Goal: Task Accomplishment & Management: Manage account settings

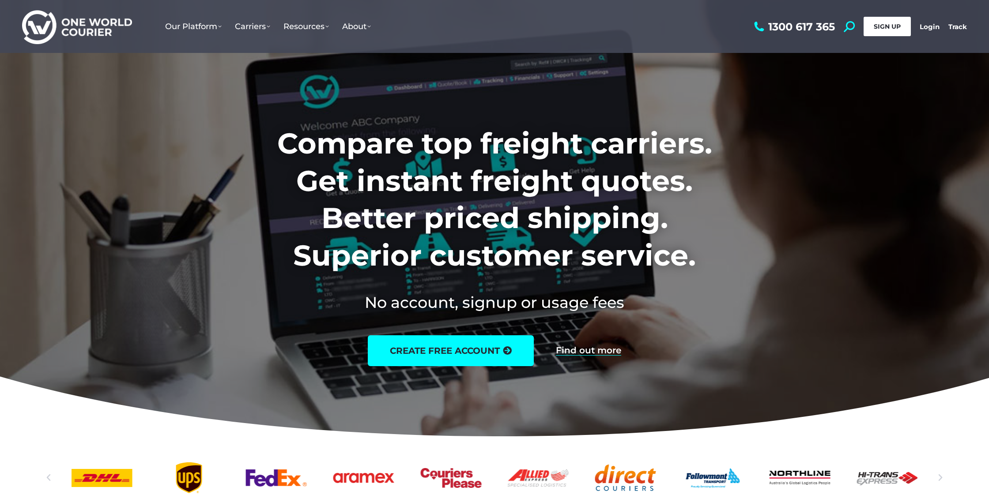
click at [901, 26] on link "SIGN UP" at bounding box center [886, 26] width 47 height 19
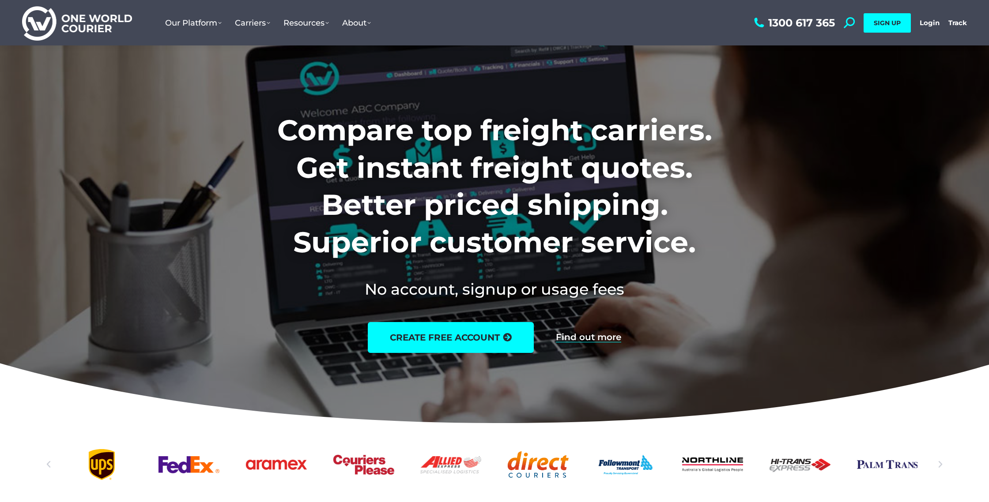
scroll to position [15, 0]
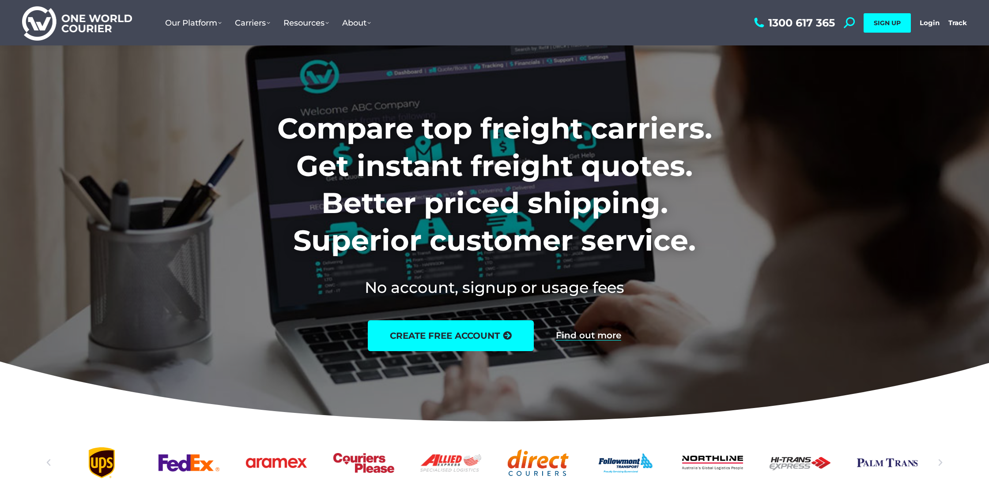
click at [923, 30] on div "1300 617 365 Search: *** SIGN UP Login Login Track Track SIGN UP" at bounding box center [859, 22] width 215 height 45
click at [927, 24] on link "Login" at bounding box center [929, 23] width 20 height 8
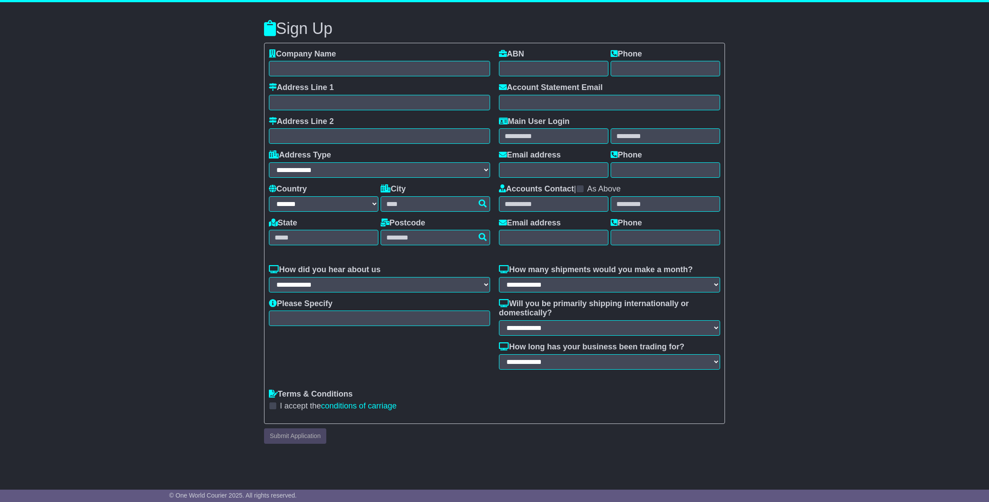
select select "**"
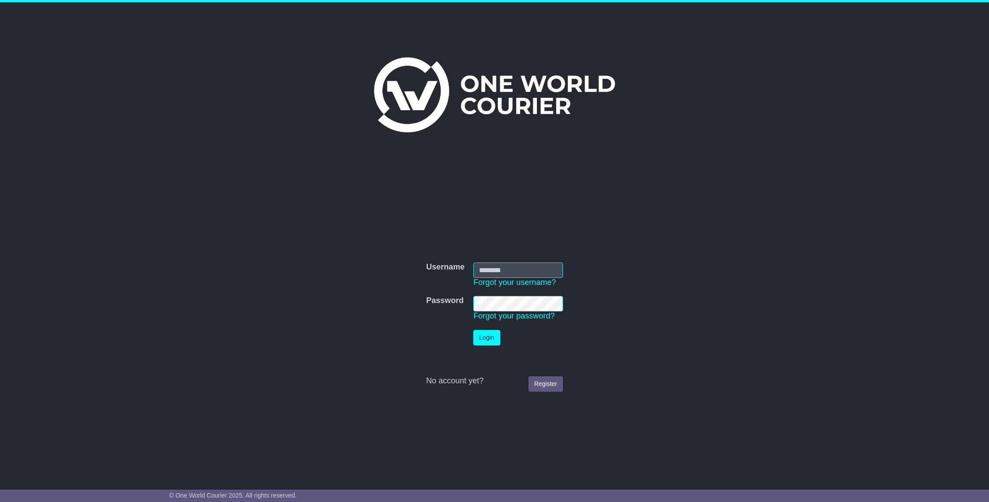
click at [529, 275] on input "Username" at bounding box center [518, 270] width 90 height 15
click at [520, 267] on input "Username" at bounding box center [518, 270] width 90 height 15
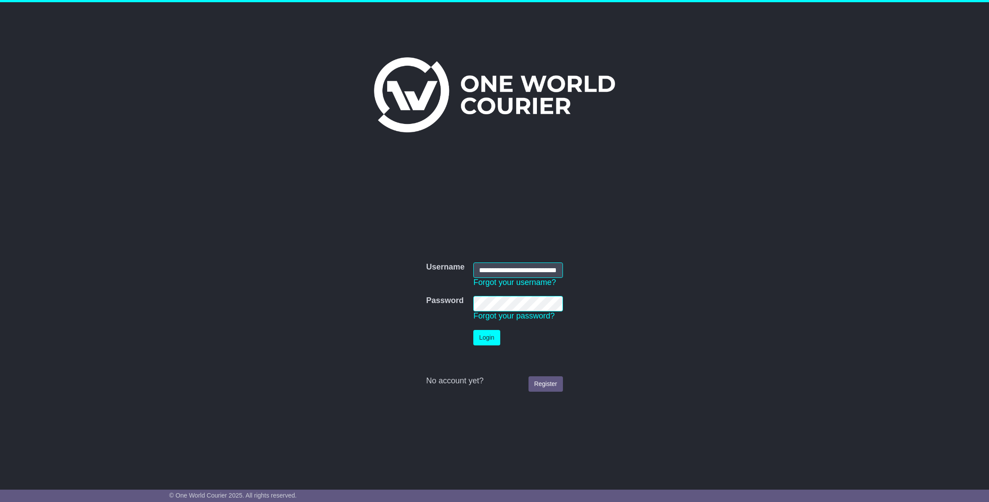
type input "**********"
click at [473, 330] on button "Login" at bounding box center [486, 337] width 26 height 15
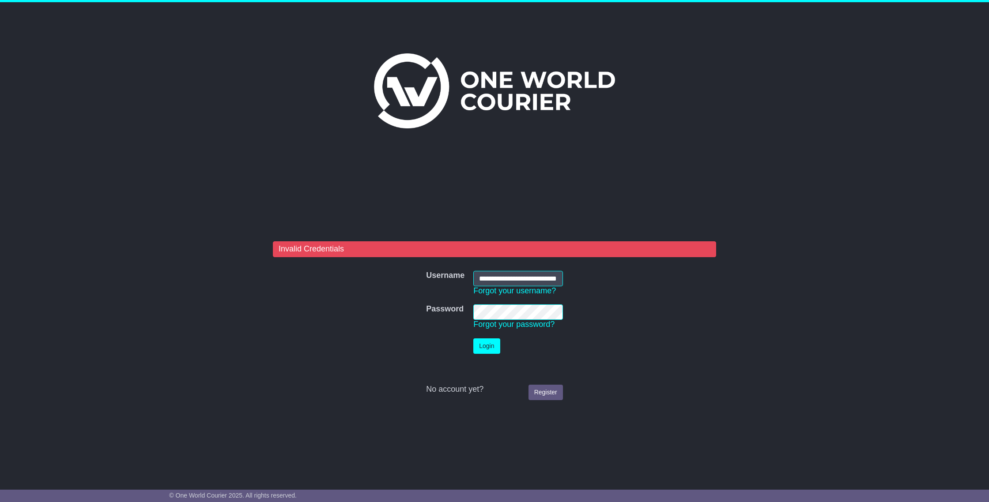
click at [470, 309] on td "Password Forgot your password?" at bounding box center [518, 317] width 98 height 34
click at [473, 339] on button "Login" at bounding box center [486, 346] width 26 height 15
click at [489, 347] on button "Login" at bounding box center [486, 346] width 26 height 15
click at [457, 311] on tr "Password Password Forgot your password?" at bounding box center [494, 317] width 146 height 34
click at [537, 281] on input "**********" at bounding box center [518, 278] width 90 height 15
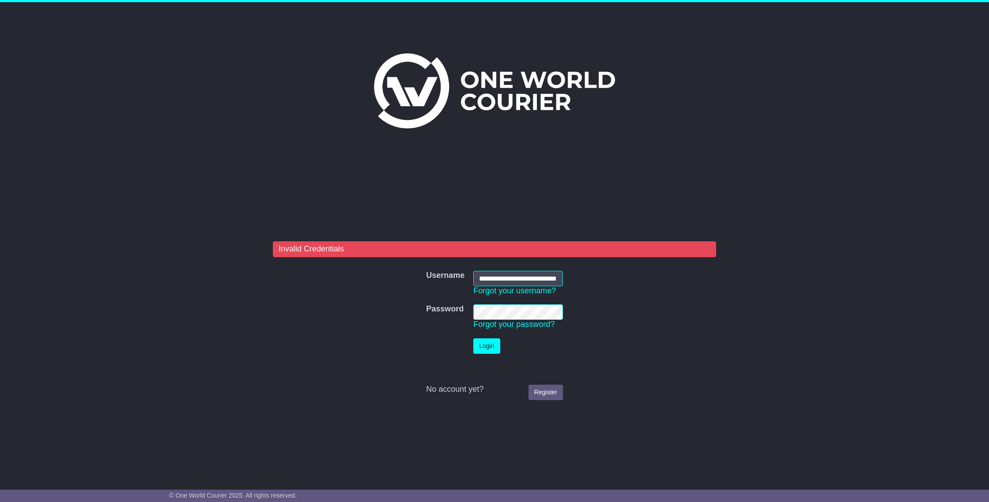
click at [459, 311] on tr "Password Password Forgot your password?" at bounding box center [494, 317] width 146 height 34
click at [473, 339] on button "Login" at bounding box center [486, 346] width 26 height 15
click at [489, 343] on button "Login" at bounding box center [486, 346] width 26 height 15
click at [481, 353] on button "Login" at bounding box center [486, 346] width 26 height 15
click at [493, 345] on button "Login" at bounding box center [486, 346] width 26 height 15
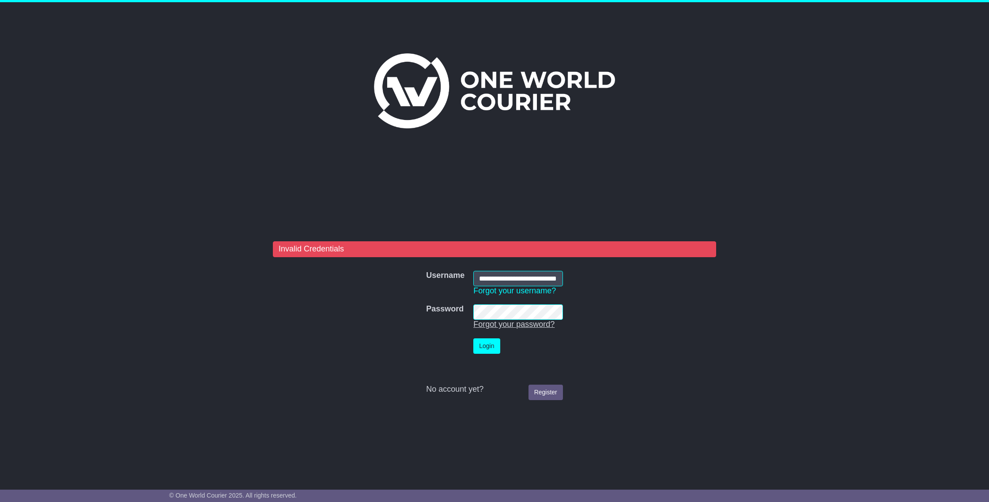
click at [512, 329] on link "Forgot your password?" at bounding box center [513, 324] width 81 height 9
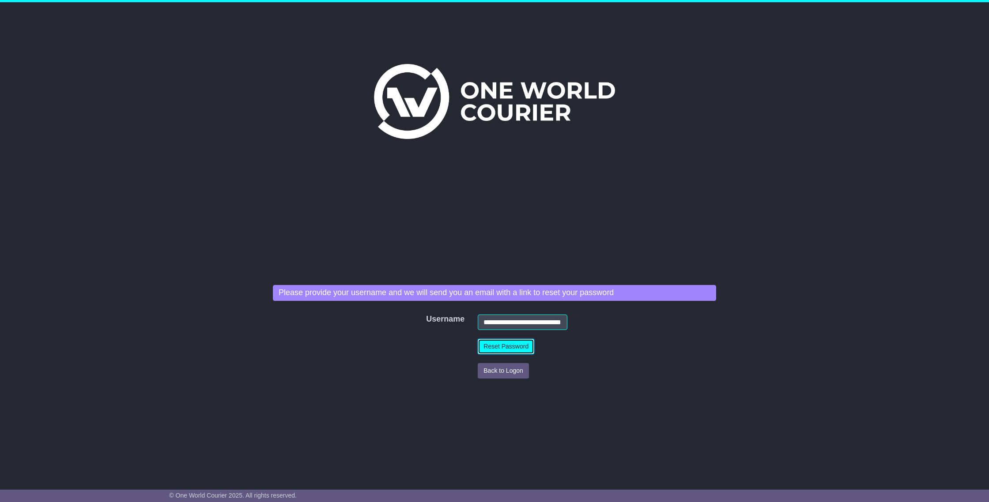
click at [509, 346] on button "Reset Password" at bounding box center [506, 346] width 56 height 15
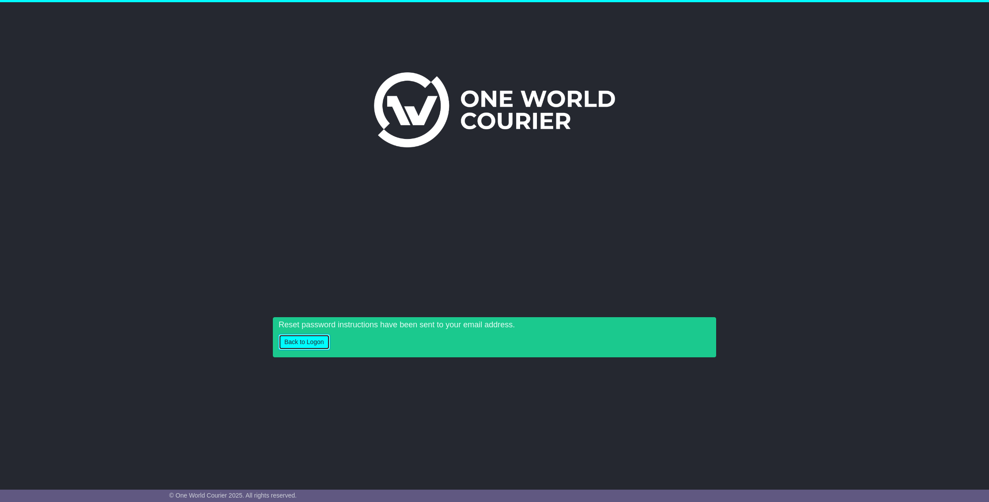
click at [301, 345] on button "Back to Logon" at bounding box center [303, 342] width 51 height 15
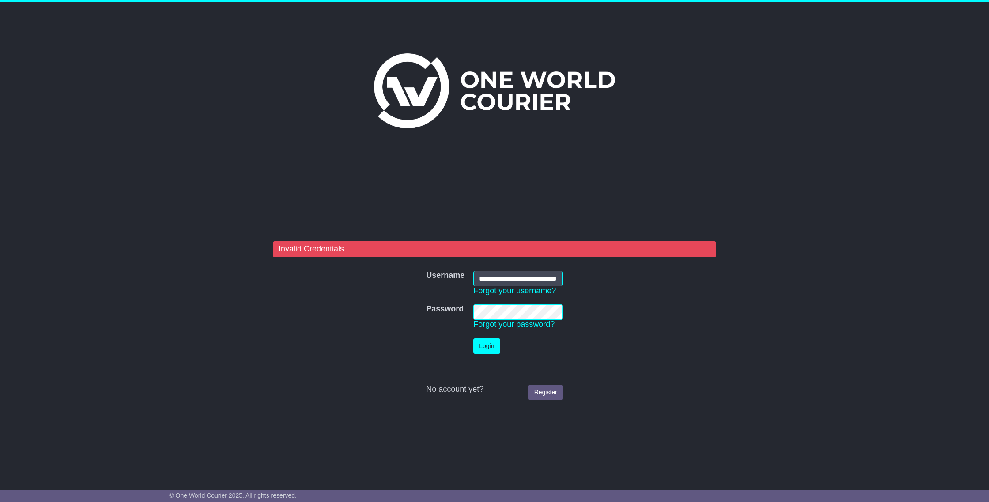
click at [457, 316] on tr "Password Password Forgot your password?" at bounding box center [494, 317] width 146 height 34
click at [482, 349] on button "Login" at bounding box center [486, 346] width 26 height 15
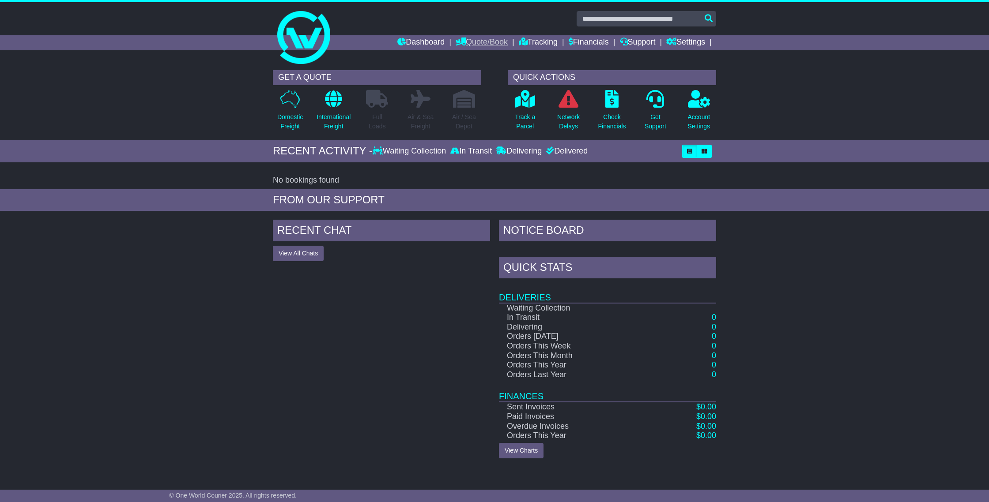
click at [473, 43] on link "Quote/Book" at bounding box center [481, 42] width 52 height 15
click at [467, 74] on link "Saved Quotes" at bounding box center [491, 77] width 70 height 10
